Goal: Task Accomplishment & Management: Use online tool/utility

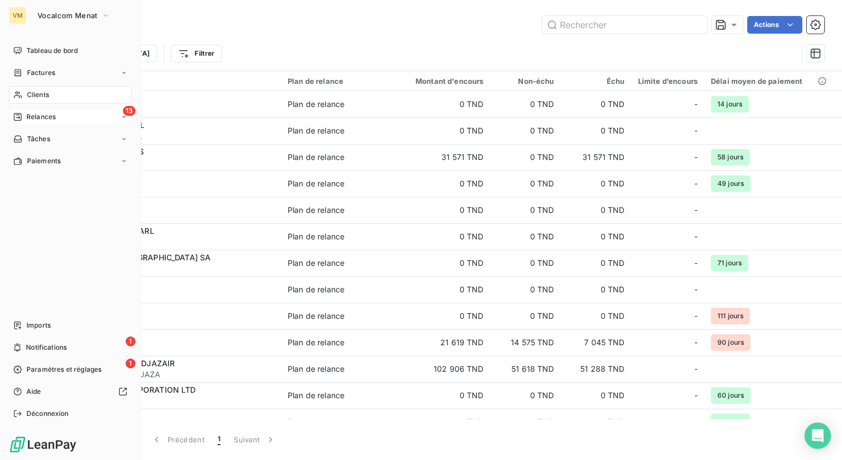
click at [73, 122] on div "13 Relances" at bounding box center [70, 117] width 123 height 18
click at [76, 137] on div "À effectuer" at bounding box center [77, 139] width 110 height 18
click at [56, 111] on div "13 Relances" at bounding box center [70, 117] width 123 height 18
click at [50, 145] on div "À effectuer" at bounding box center [77, 139] width 110 height 18
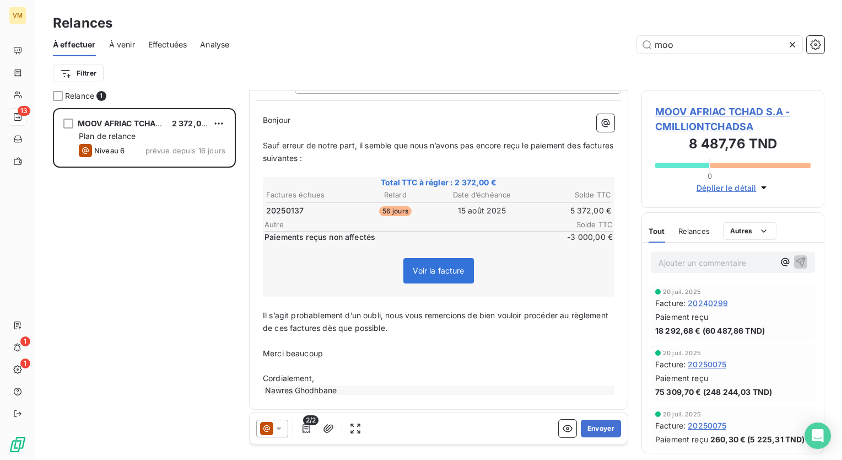
scroll to position [104, 0]
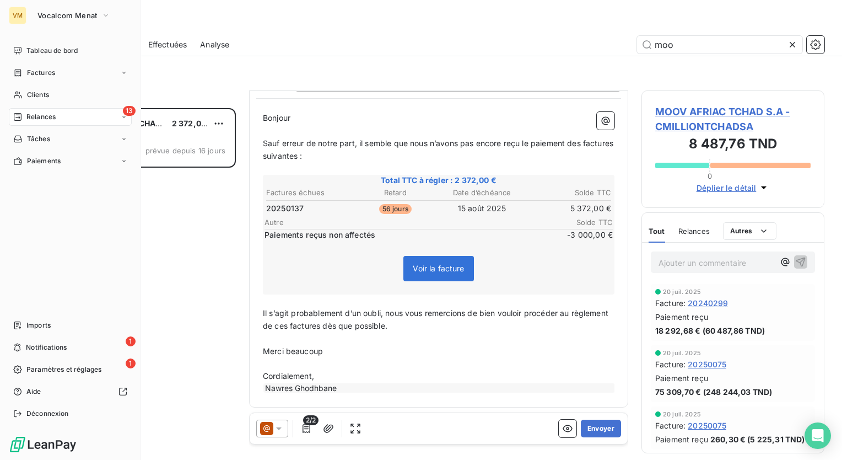
click at [31, 17] on button "Vocalcom Menat" at bounding box center [74, 16] width 86 height 18
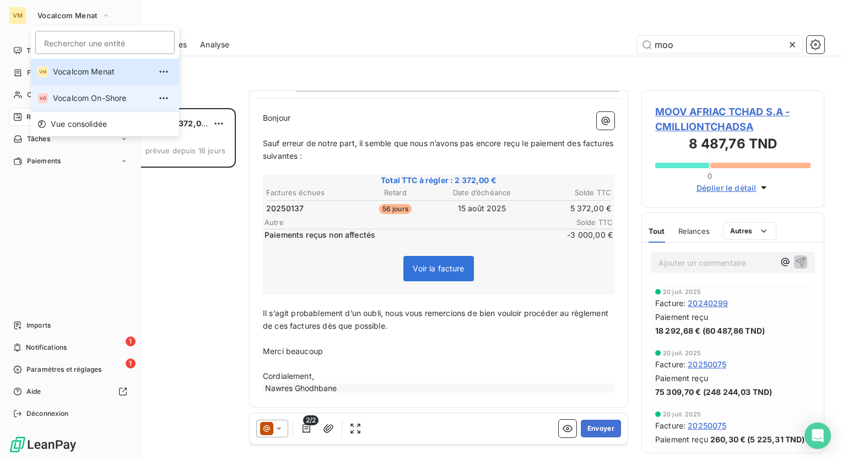
click at [93, 107] on li "VO Vocalcom On-Shore" at bounding box center [105, 98] width 148 height 26
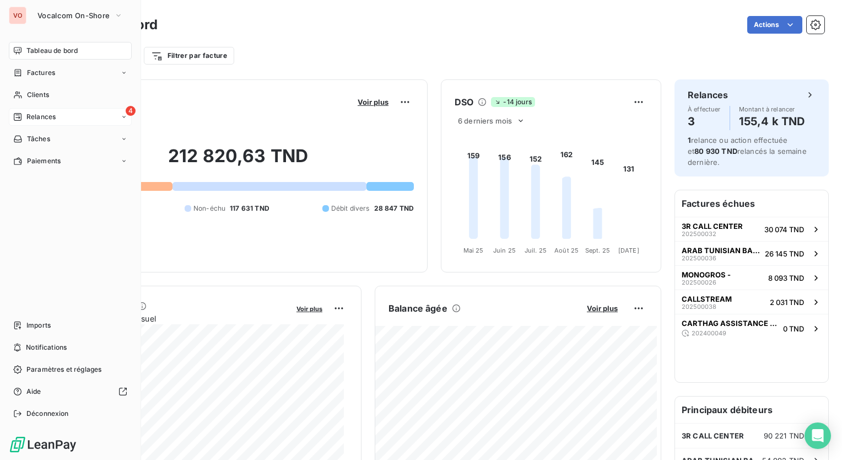
click at [114, 123] on div "4 Relances" at bounding box center [70, 117] width 123 height 18
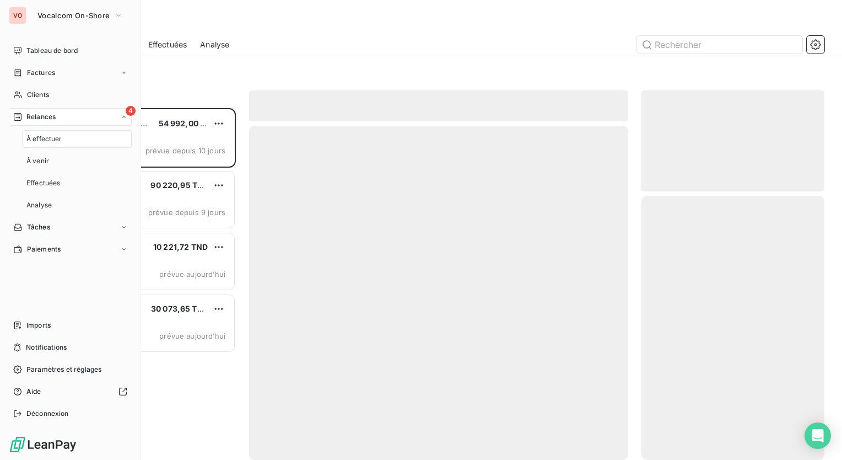
scroll to position [343, 174]
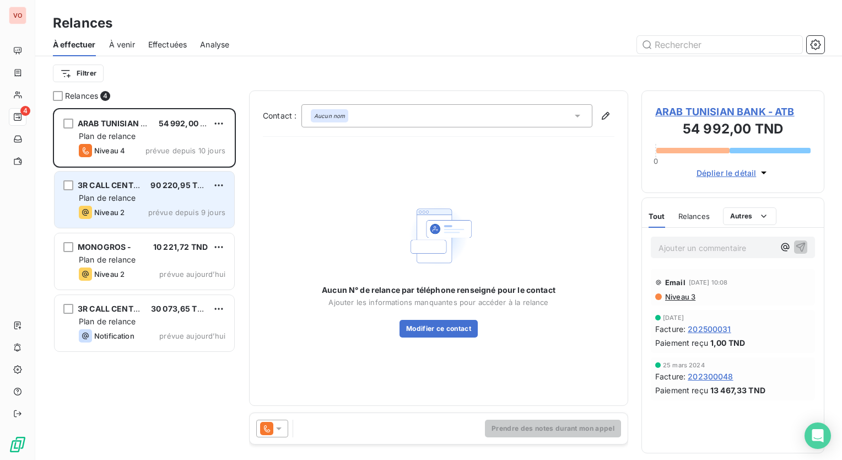
click at [207, 193] on div "Plan de relance" at bounding box center [152, 197] width 147 height 11
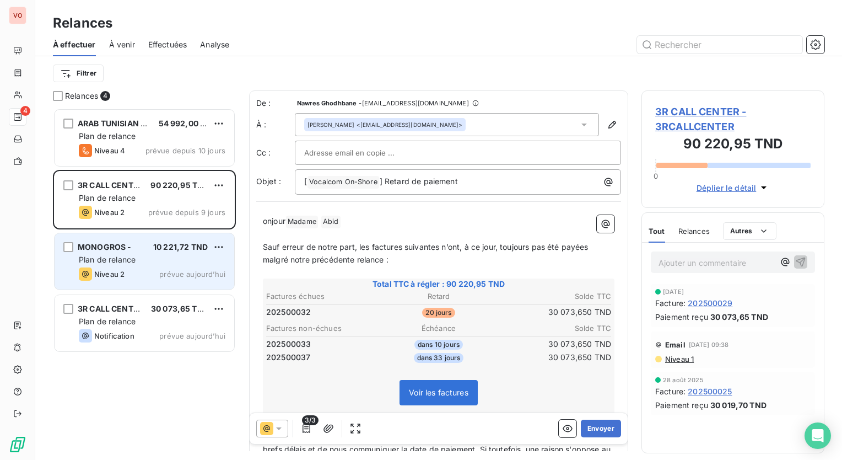
click at [177, 243] on span "10 221,72 TND" at bounding box center [180, 246] width 55 height 9
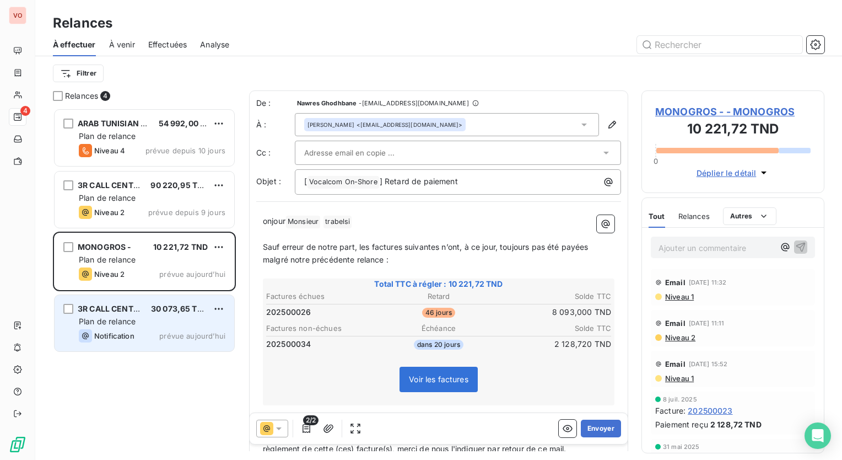
click at [214, 316] on div "Plan de relance" at bounding box center [152, 321] width 147 height 11
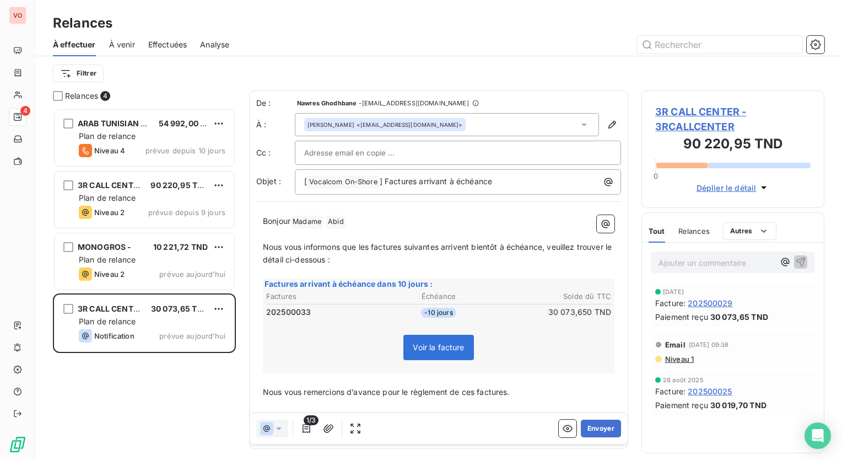
click at [390, 158] on input "text" at bounding box center [363, 152] width 118 height 17
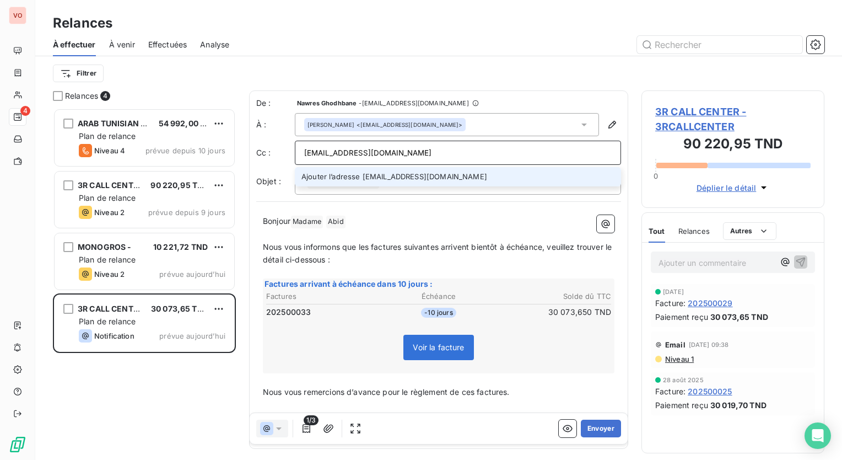
type input "[EMAIL_ADDRESS][DOMAIN_NAME]"
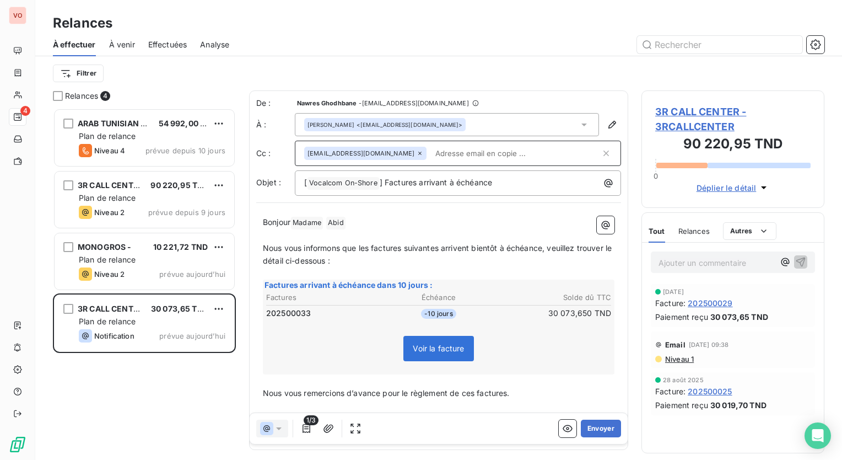
click at [432, 157] on input "text" at bounding box center [516, 153] width 170 height 17
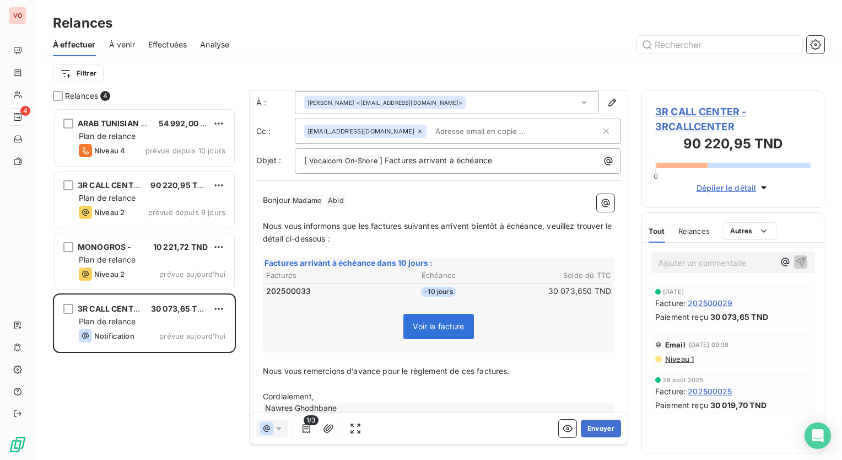
scroll to position [42, 0]
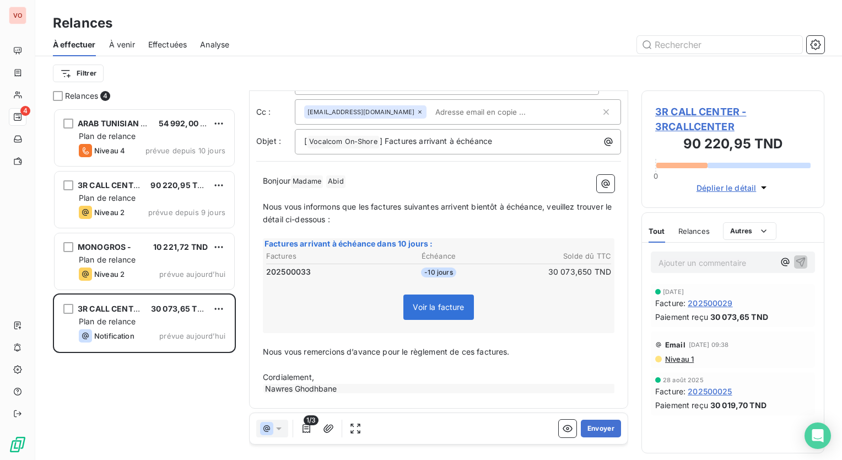
click at [520, 358] on p "﻿" at bounding box center [439, 364] width 352 height 13
click at [549, 371] on p "Cordialement," at bounding box center [439, 377] width 352 height 13
click at [516, 356] on p "Nous vous remercions d’avance pour le règlement de cette factures." at bounding box center [439, 351] width 352 height 13
click at [515, 352] on span "Nous vous remercions d’avance pour le règlement de cette factures." at bounding box center [389, 351] width 253 height 9
click at [543, 354] on p "Nous vous remercions d’avance pour le règlement de cette facture." at bounding box center [439, 351] width 352 height 13
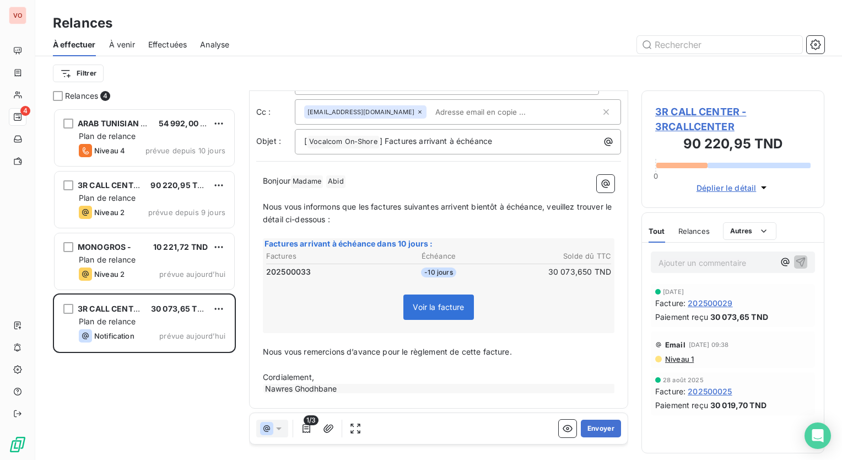
click at [542, 353] on p "Nous vous remercions d’avance pour le règlement de cette facture." at bounding box center [439, 351] width 352 height 13
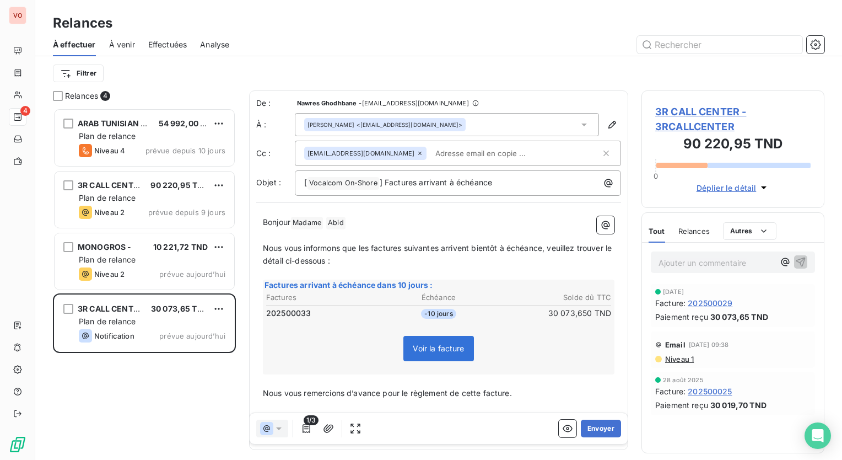
click at [449, 158] on input "text" at bounding box center [494, 153] width 127 height 17
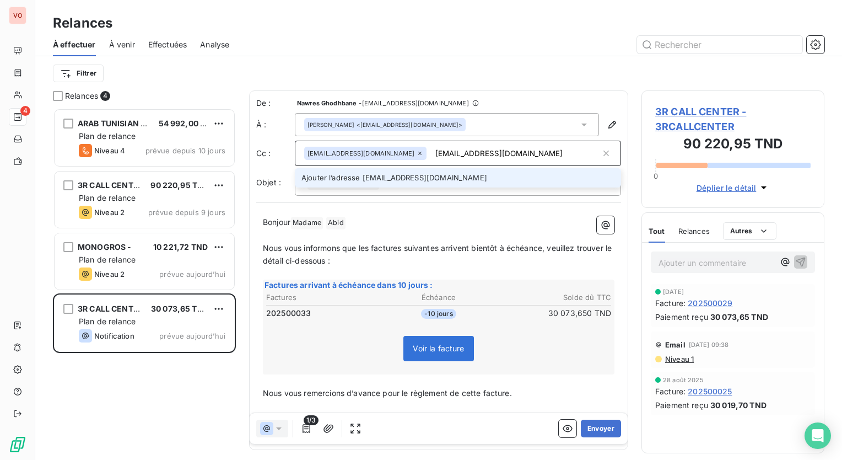
type input "[EMAIL_ADDRESS][DOMAIN_NAME]"
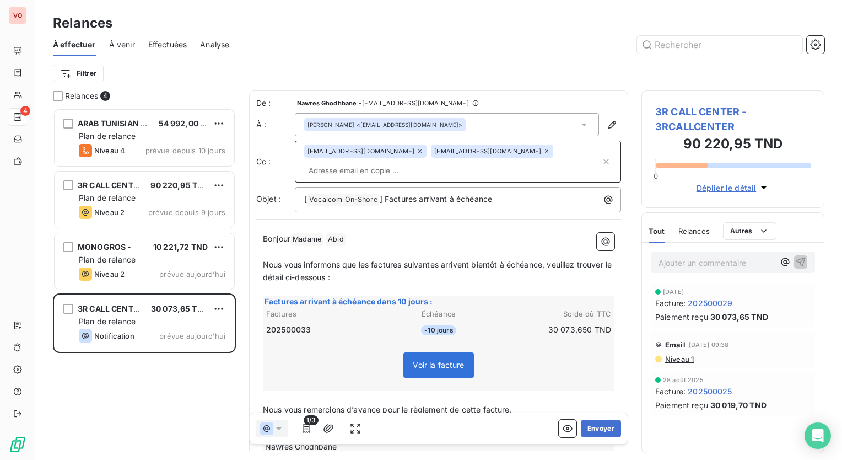
click at [454, 233] on p "Bonjour Madame ﻿ [PERSON_NAME] ﻿ ﻿" at bounding box center [439, 239] width 352 height 13
click at [597, 433] on button "Envoyer" at bounding box center [601, 428] width 40 height 18
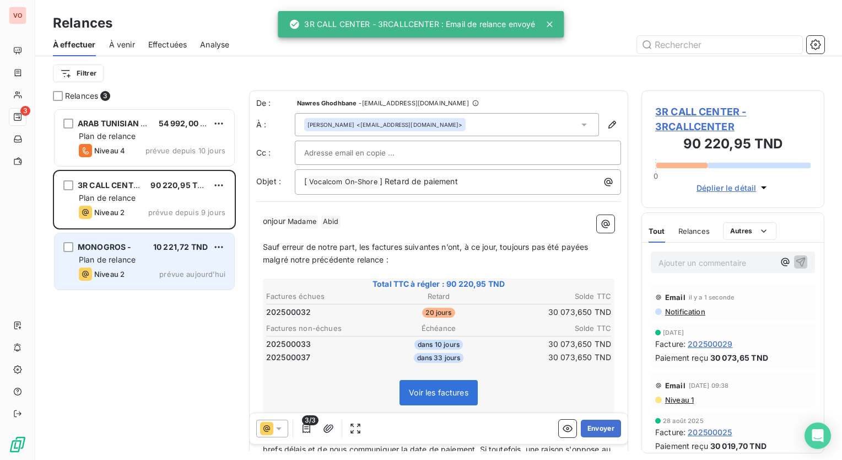
click at [195, 268] on div "Niveau 2 prévue aujourd’hui" at bounding box center [152, 273] width 147 height 13
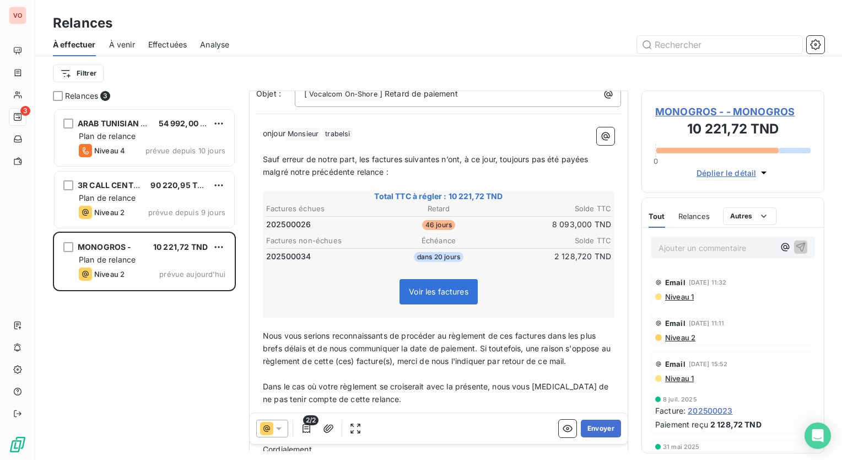
scroll to position [110, 0]
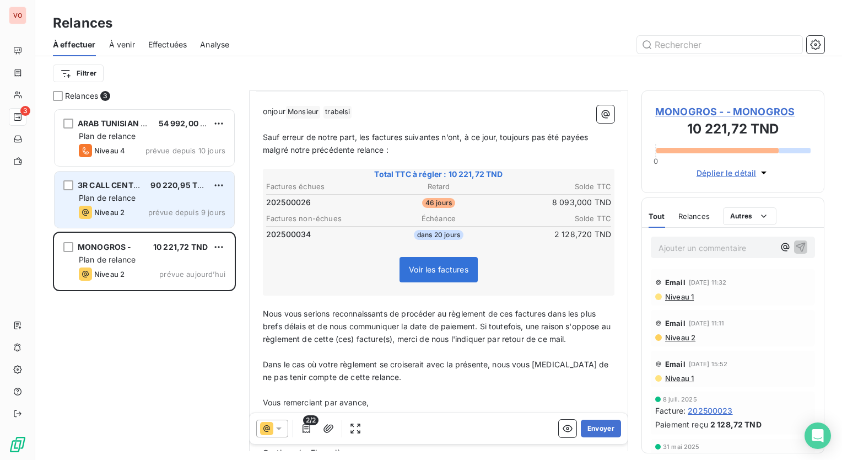
click at [151, 191] on div "3R CALL CENTER 90 220,95 TND Plan de relance Niveau 2 prévue depuis 9 jours" at bounding box center [145, 199] width 180 height 56
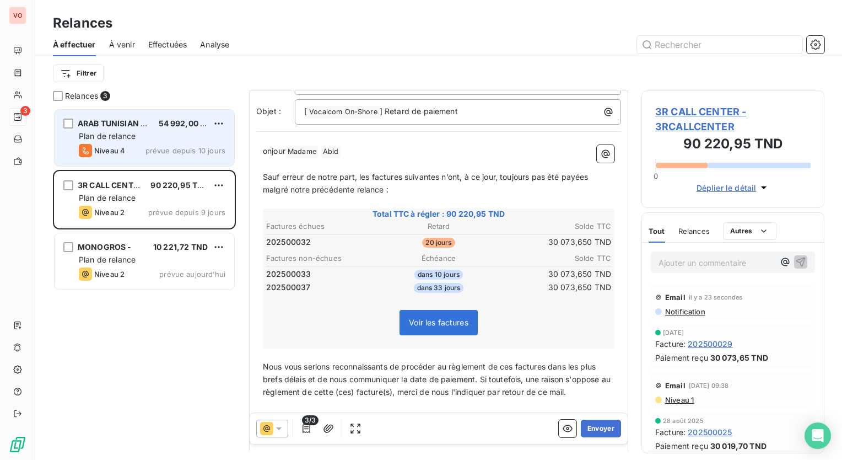
click at [132, 126] on span "ARAB TUNISIAN BANK" at bounding box center [120, 122] width 85 height 9
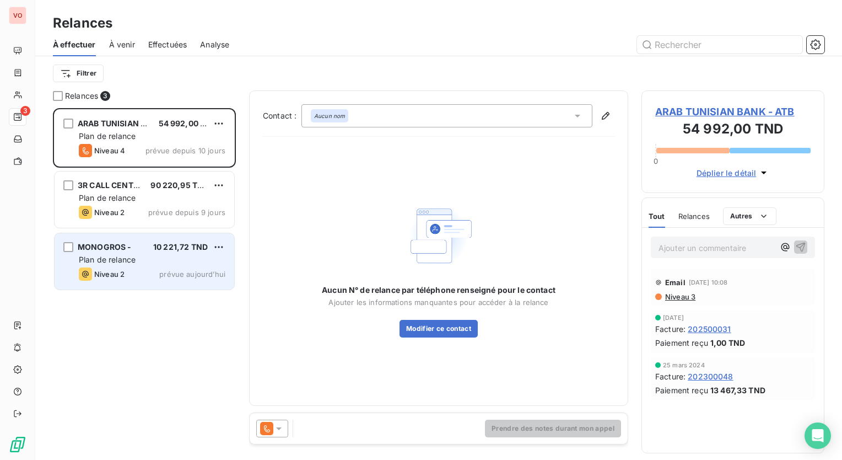
click at [126, 263] on span "Plan de relance" at bounding box center [107, 259] width 57 height 9
